Goal: Check status: Check status

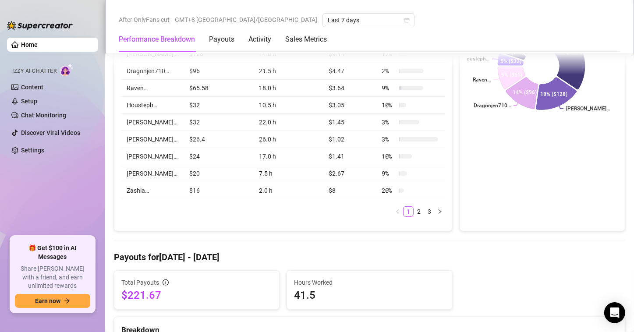
click at [455, 258] on h4 "Payouts for [DATE] - [DATE]" at bounding box center [370, 257] width 512 height 12
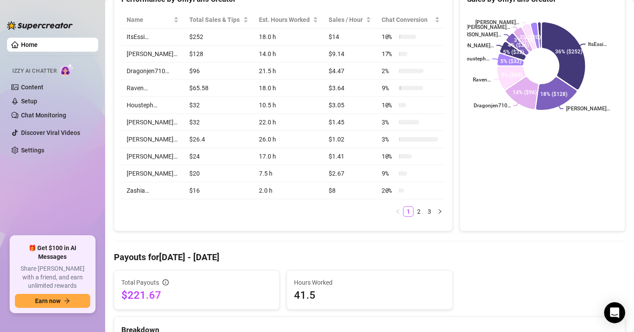
scroll to position [0, 0]
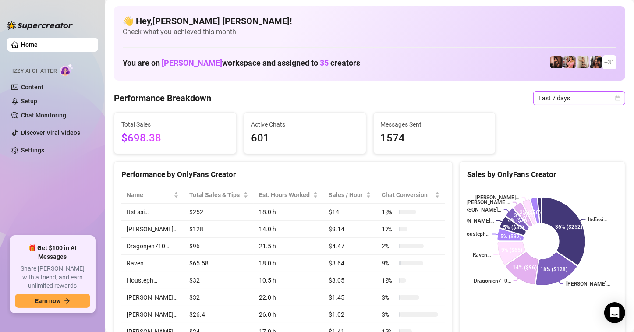
click at [615, 98] on icon "calendar" at bounding box center [617, 98] width 5 height 5
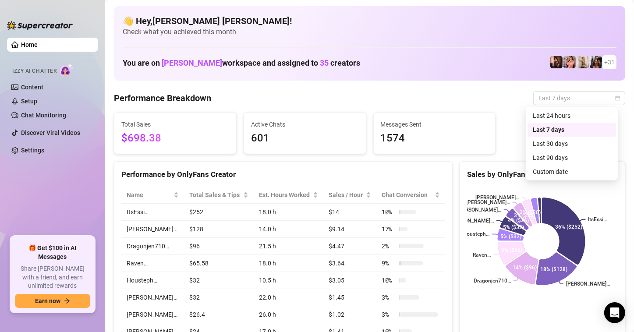
click at [558, 168] on div "Custom date" at bounding box center [572, 172] width 78 height 10
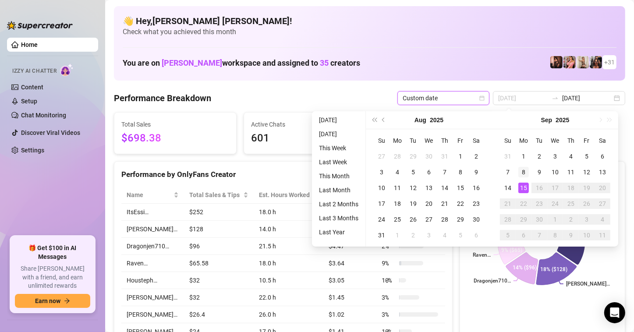
click at [520, 169] on div "8" at bounding box center [524, 172] width 11 height 11
type input "[DATE]"
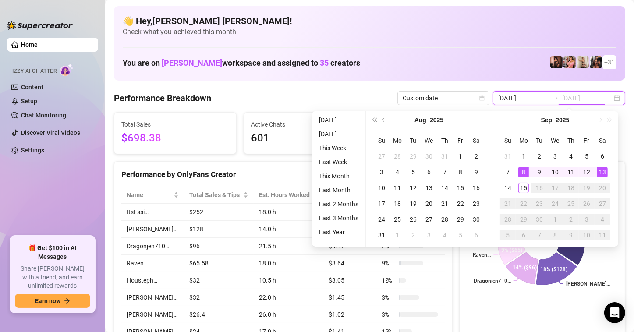
type input "[DATE]"
click at [603, 170] on div "13" at bounding box center [602, 172] width 11 height 11
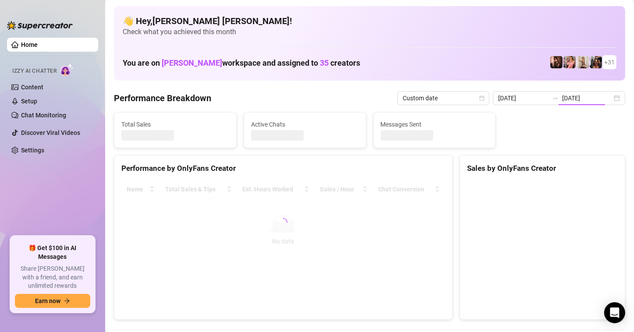
type input "[DATE]"
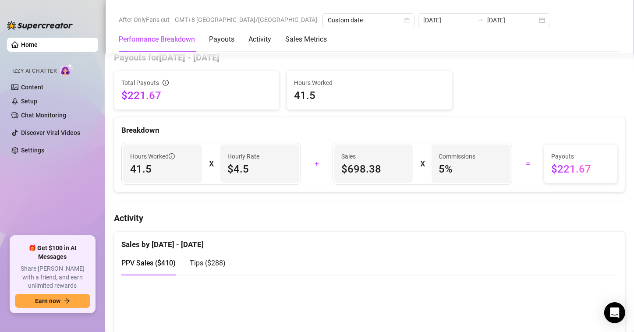
scroll to position [438, 0]
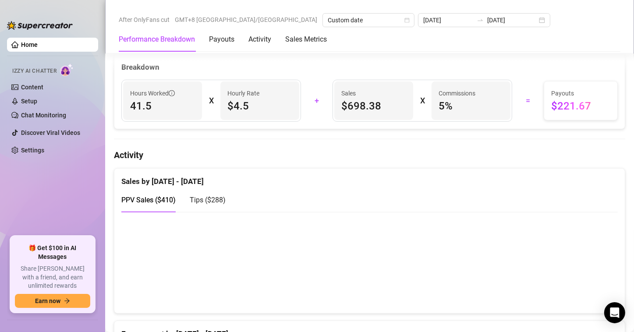
click at [526, 178] on div "Sales by [DATE] - [DATE]" at bounding box center [369, 178] width 497 height 19
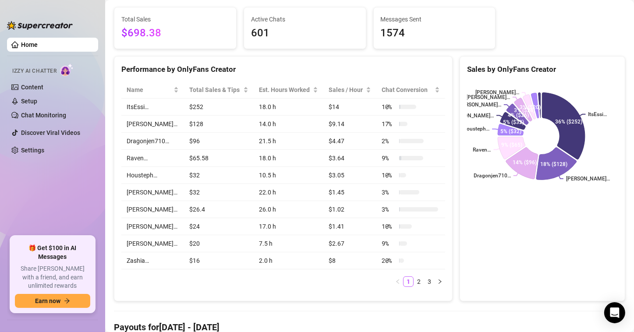
scroll to position [0, 0]
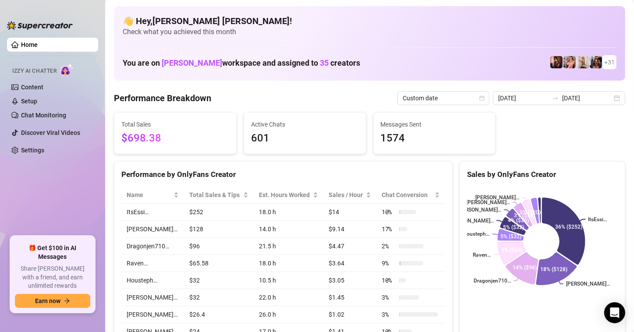
click at [319, 100] on div "Performance Breakdown Custom date [DATE] [DATE]" at bounding box center [370, 98] width 512 height 14
